Goal: Information Seeking & Learning: Learn about a topic

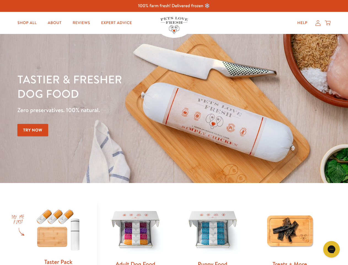
click at [174, 132] on div "Tastier & fresher dog food Zero preservatives. 100% natural. Try Now" at bounding box center [121, 108] width 209 height 73
click at [332, 249] on icon "Gorgias live chat" at bounding box center [331, 248] width 5 height 5
